Goal: Navigation & Orientation: Find specific page/section

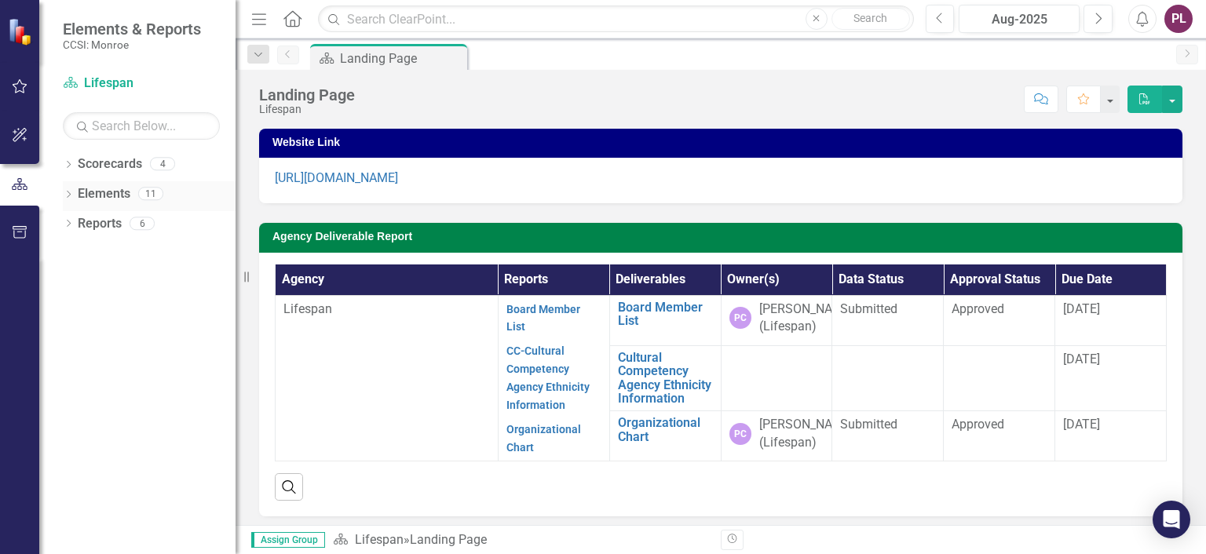
click at [64, 192] on icon "Dropdown" at bounding box center [68, 196] width 11 height 9
click at [68, 279] on div "Dropdown" at bounding box center [68, 285] width 11 height 13
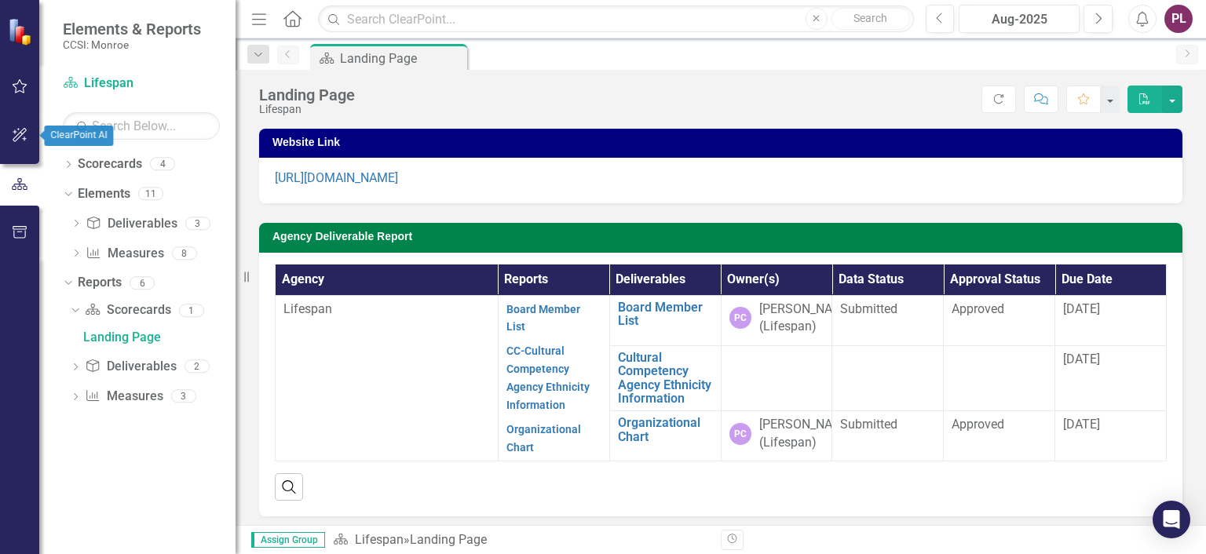
click at [16, 126] on button "button" at bounding box center [19, 135] width 35 height 33
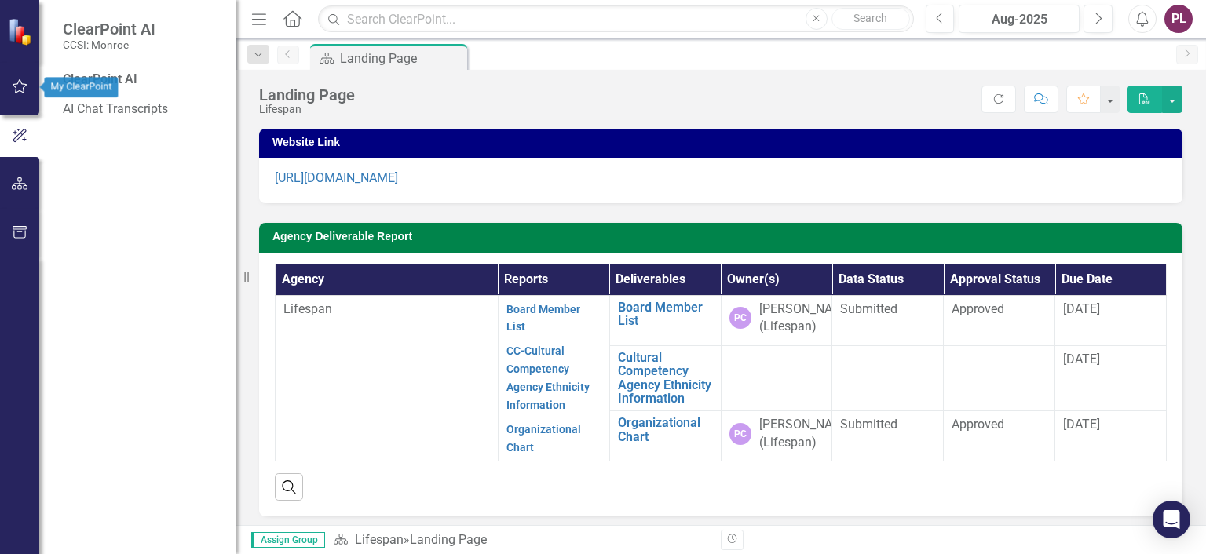
click at [18, 82] on icon "button" at bounding box center [20, 86] width 15 height 14
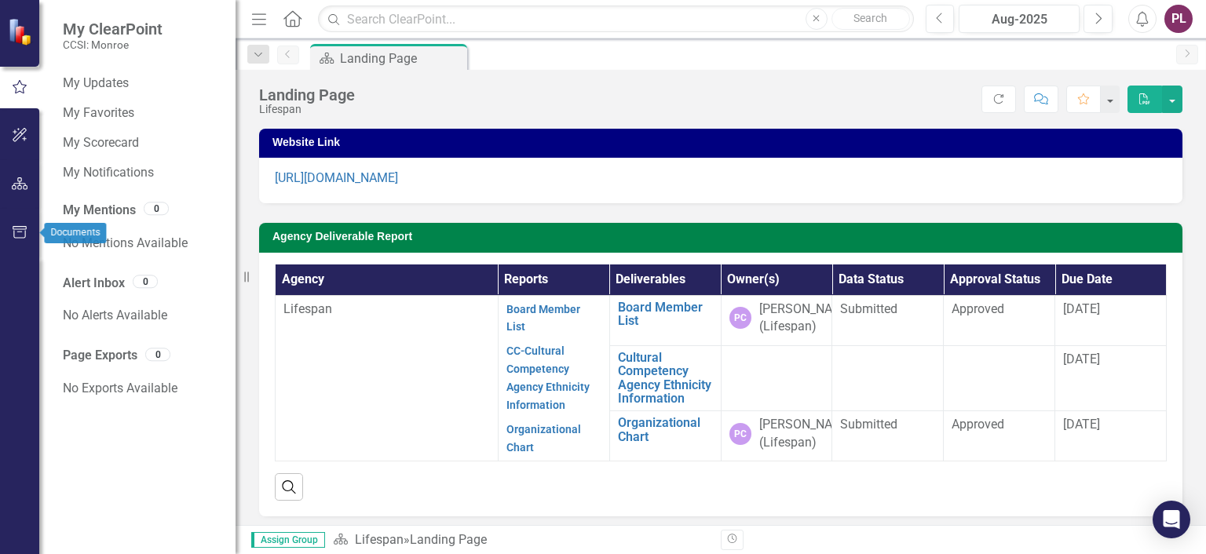
click at [20, 230] on icon "button" at bounding box center [20, 232] width 16 height 13
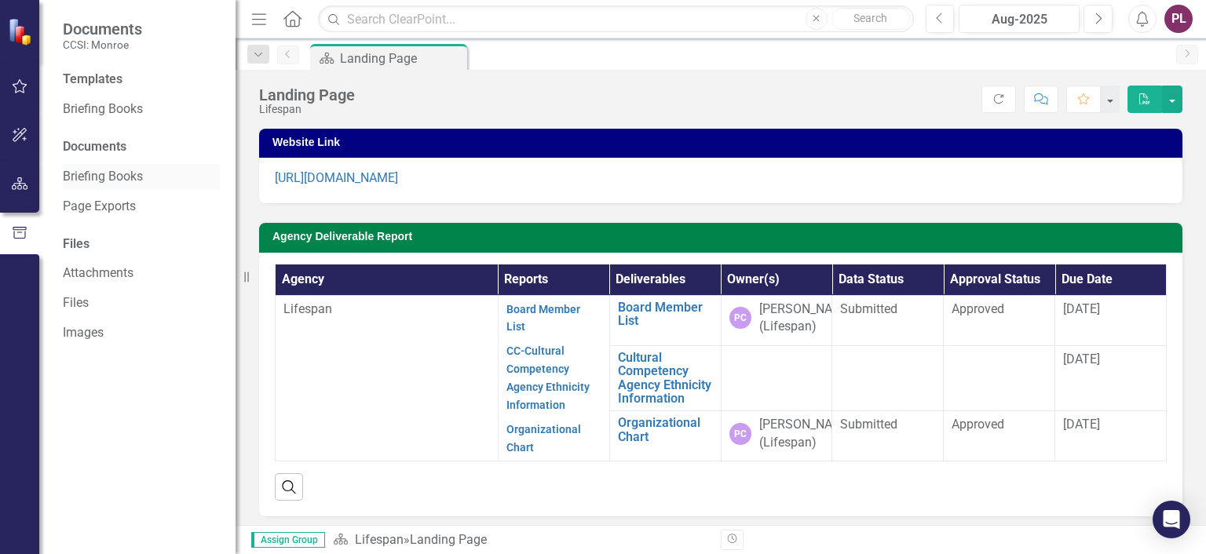
click at [114, 179] on link "Briefing Books" at bounding box center [141, 177] width 157 height 18
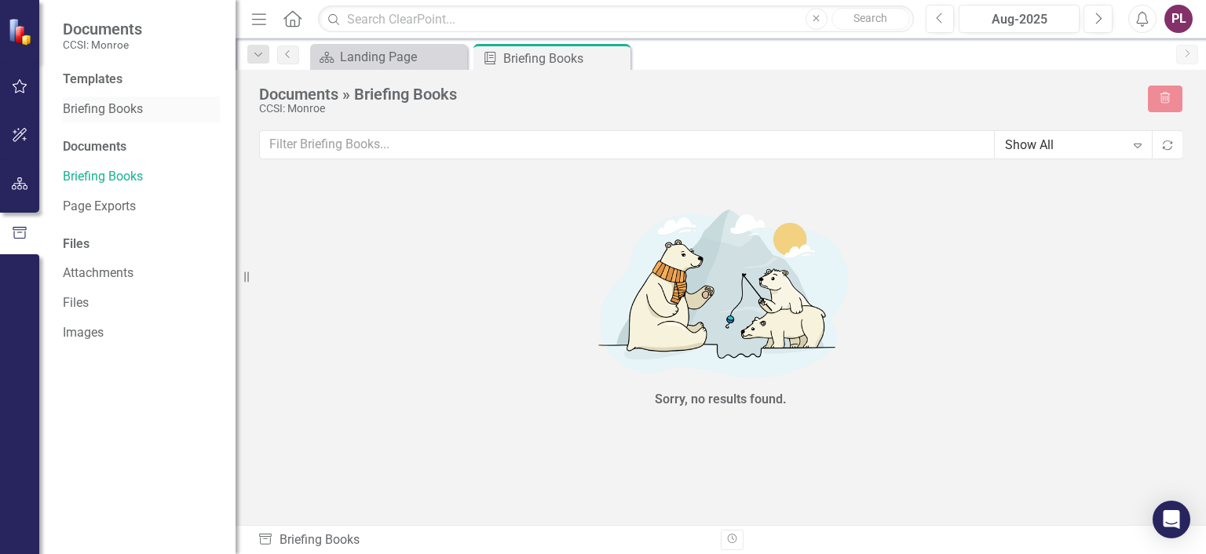
click at [106, 108] on link "Briefing Books" at bounding box center [141, 110] width 157 height 18
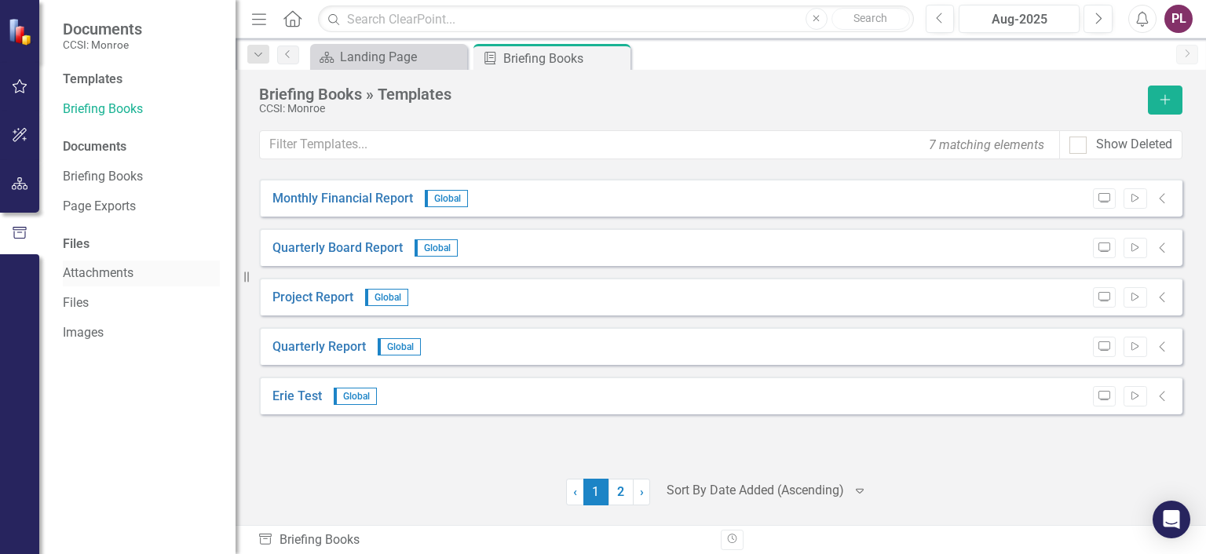
click at [88, 274] on link "Attachments" at bounding box center [141, 274] width 157 height 18
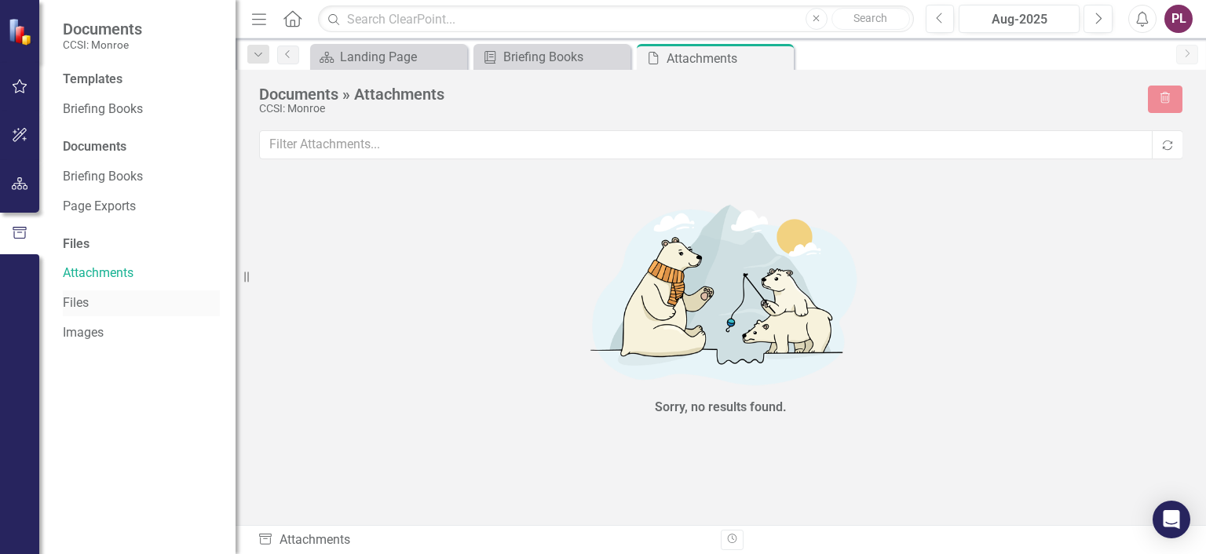
click at [79, 306] on link "Files" at bounding box center [141, 303] width 157 height 18
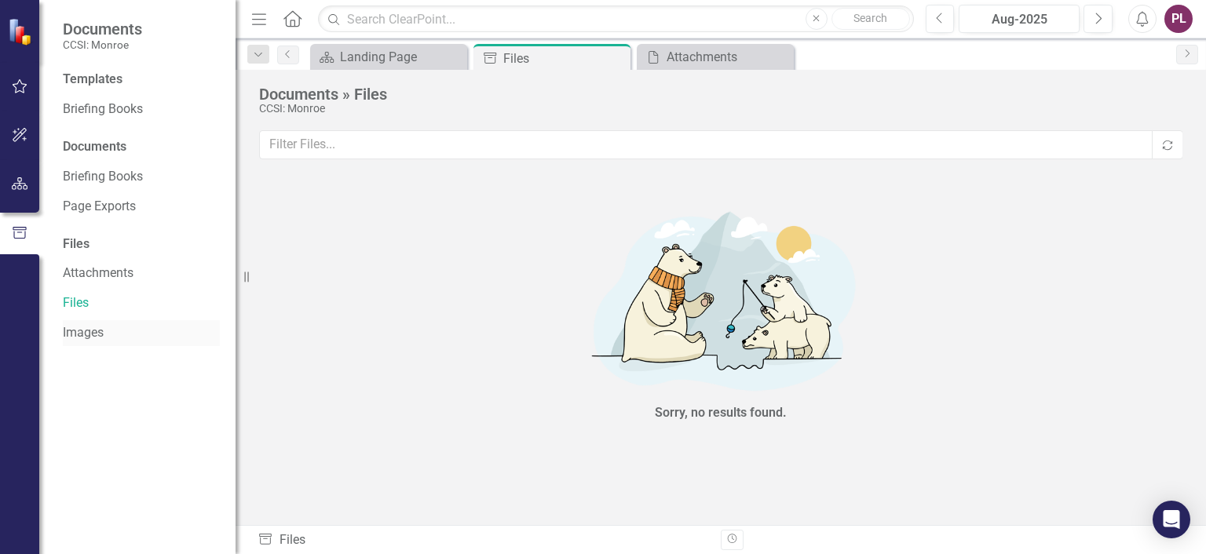
click at [77, 327] on link "Images" at bounding box center [141, 333] width 157 height 18
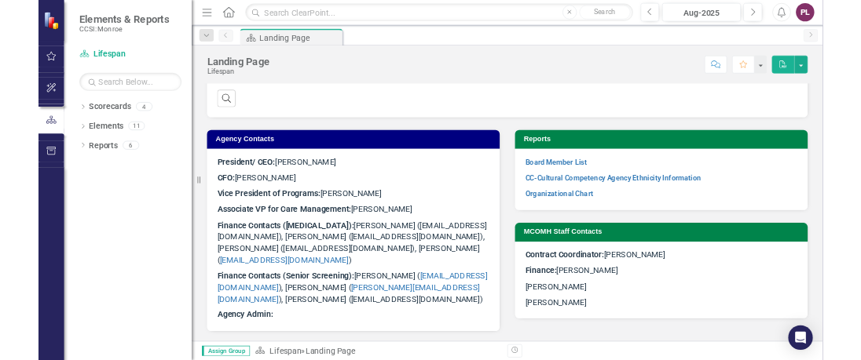
scroll to position [896, 0]
